Goal: Transaction & Acquisition: Download file/media

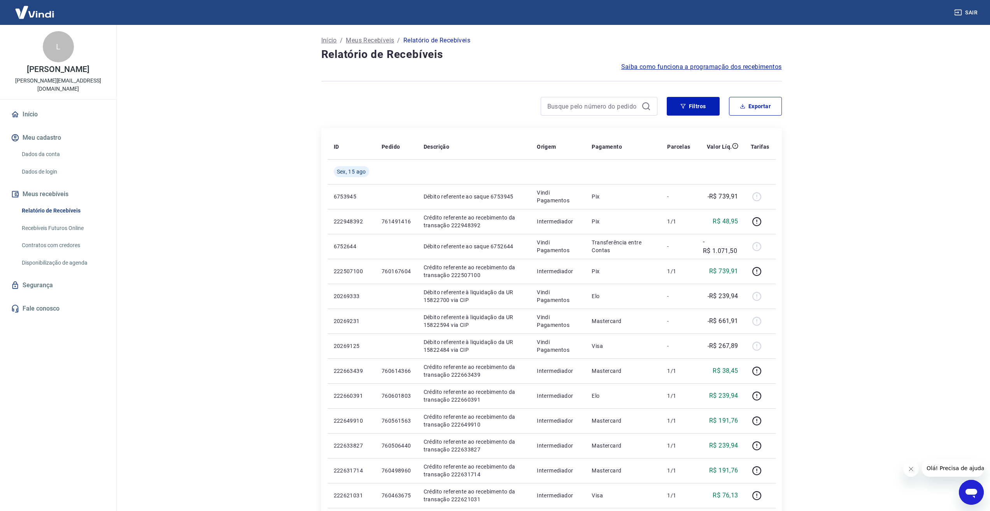
click at [205, 263] on main "Início / Meus Recebíveis / Relatório de Recebíveis Relatório de Recebíveis Saib…" at bounding box center [551, 268] width 877 height 486
click at [750, 105] on button "Exportar" at bounding box center [755, 106] width 53 height 19
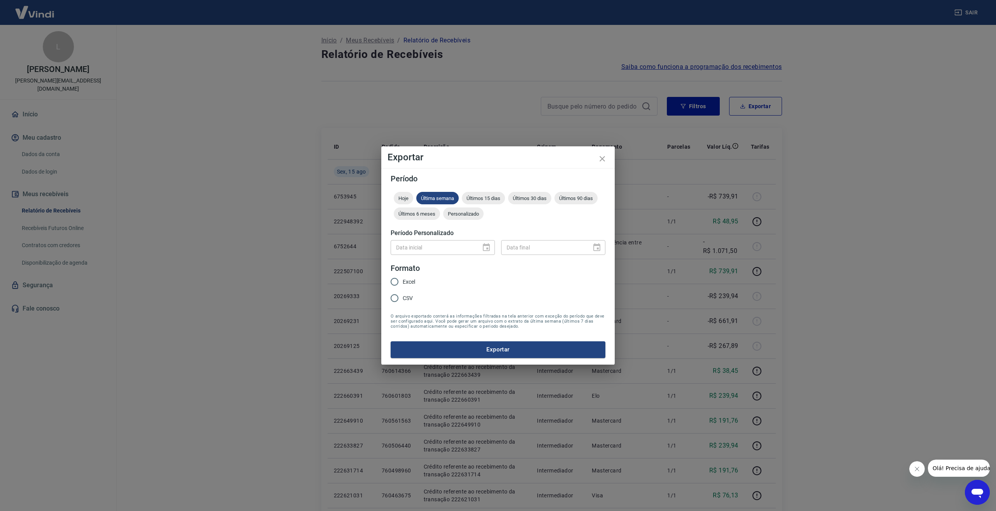
click at [398, 280] on input "Excel" at bounding box center [394, 281] width 16 height 16
radio input "true"
click at [469, 215] on span "Personalizado" at bounding box center [463, 214] width 40 height 6
click at [482, 251] on icon "Choose date" at bounding box center [485, 247] width 9 height 9
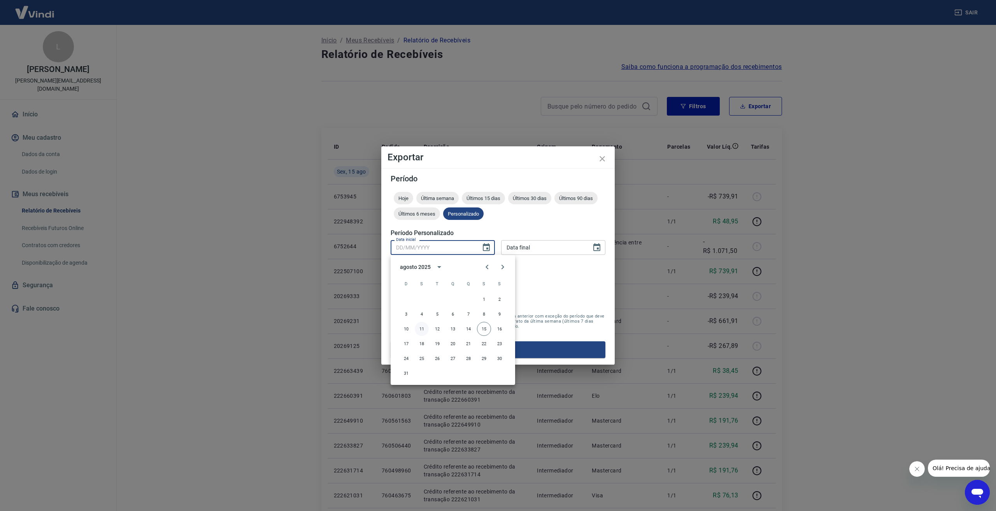
click at [423, 328] on button "11" at bounding box center [422, 329] width 14 height 14
type input "11/08/2025"
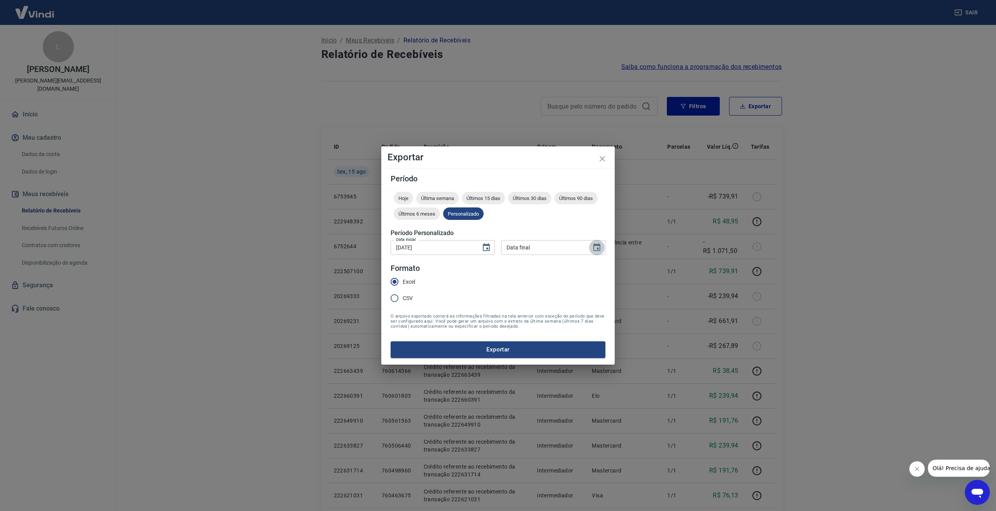
click at [595, 246] on icon "Choose date" at bounding box center [596, 247] width 7 height 8
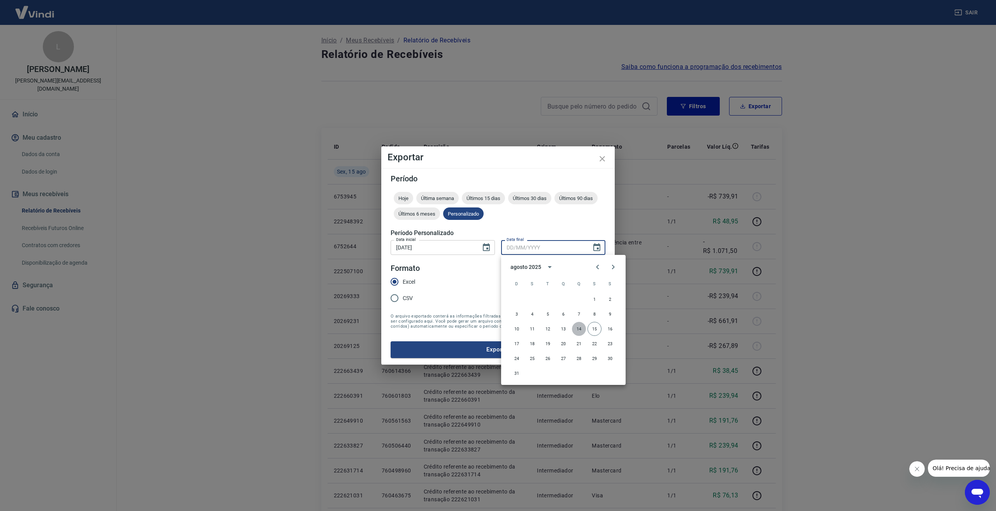
click at [575, 329] on button "14" at bounding box center [579, 329] width 14 height 14
type input "14/08/2025"
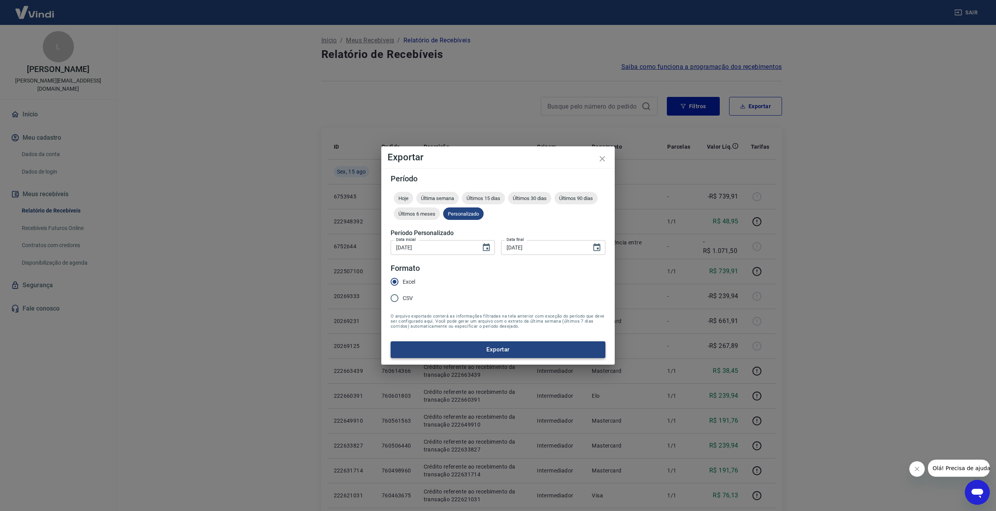
click at [488, 351] on button "Exportar" at bounding box center [497, 349] width 215 height 16
